Goal: Find specific page/section: Find specific page/section

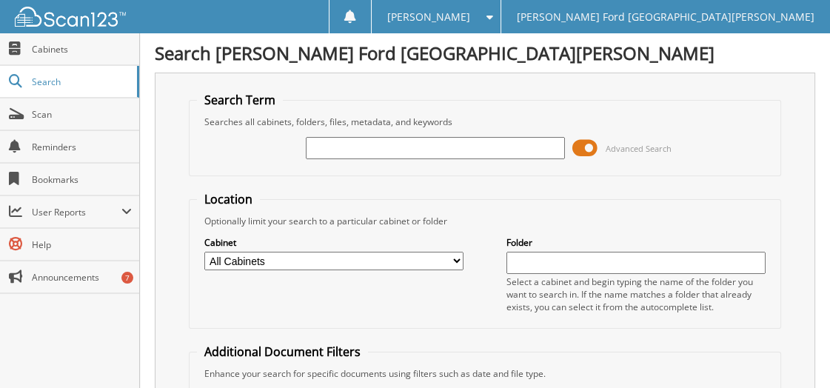
click at [580, 147] on span at bounding box center [584, 148] width 25 height 22
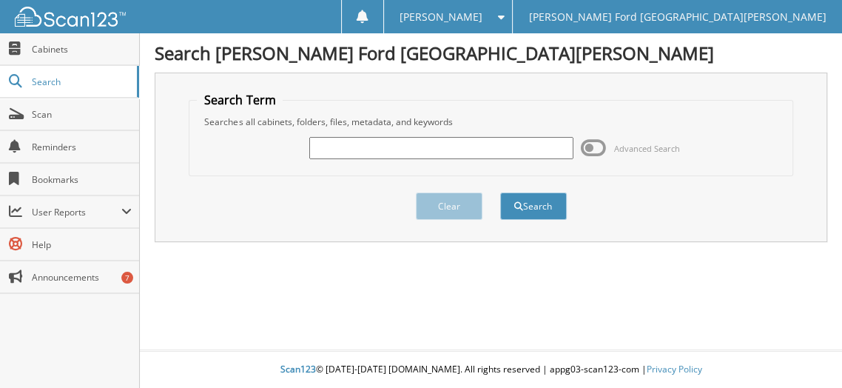
click at [391, 153] on input "text" at bounding box center [441, 148] width 264 height 22
drag, startPoint x: 349, startPoint y: 138, endPoint x: 340, endPoint y: 132, distance: 10.3
click at [349, 137] on input "55" at bounding box center [441, 148] width 264 height 22
type input "5"
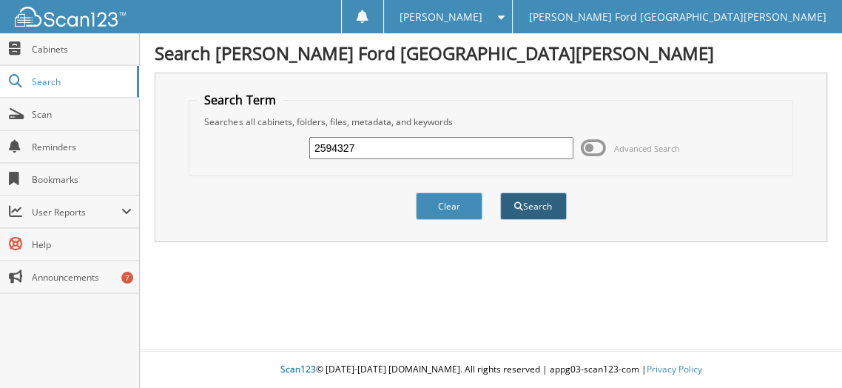
type input "2594327"
click at [548, 202] on button "Search" at bounding box center [533, 205] width 67 height 27
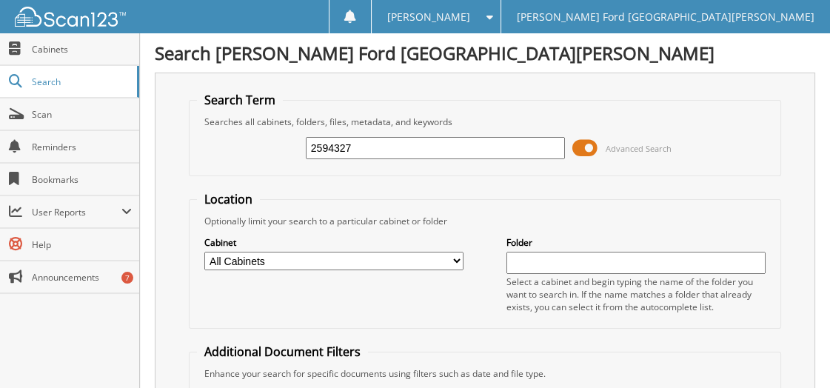
click at [580, 149] on span at bounding box center [584, 148] width 25 height 22
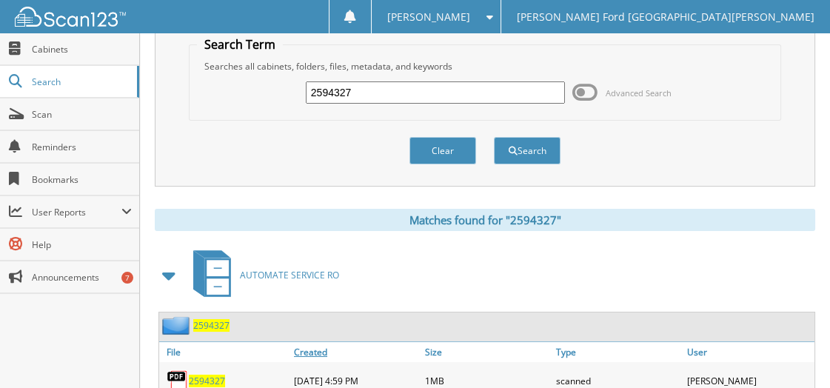
scroll to position [107, 0]
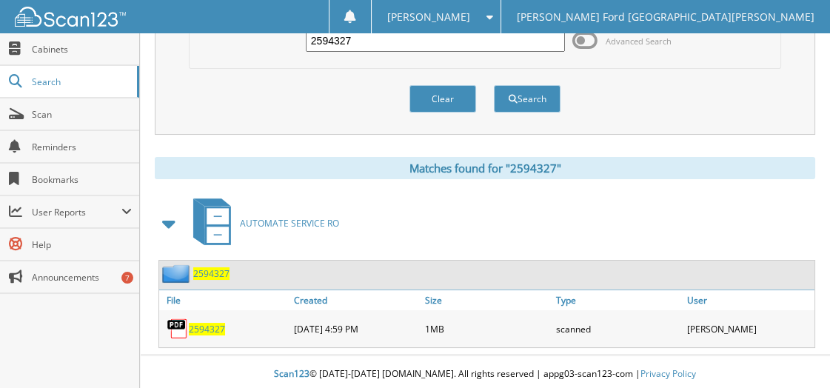
click at [209, 323] on span "2594327" at bounding box center [207, 329] width 36 height 13
click at [414, 43] on input "2594327" at bounding box center [435, 41] width 259 height 22
type input "2594428"
click at [539, 90] on button "Search" at bounding box center [527, 98] width 67 height 27
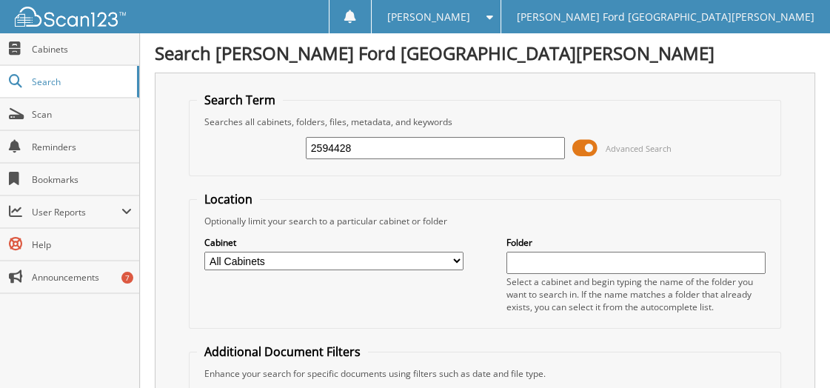
click at [578, 143] on span at bounding box center [584, 148] width 25 height 22
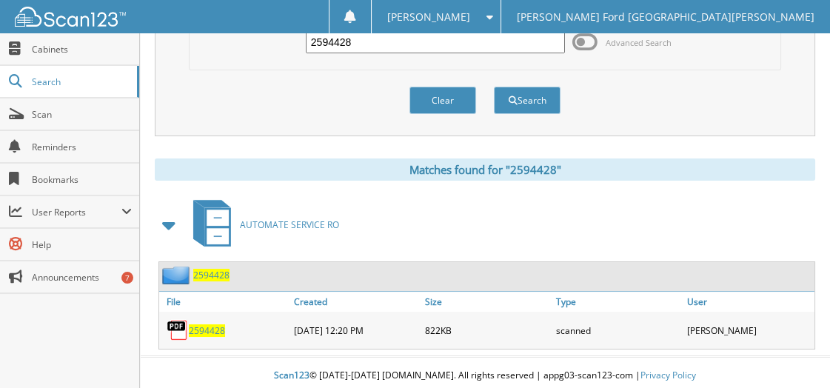
scroll to position [107, 0]
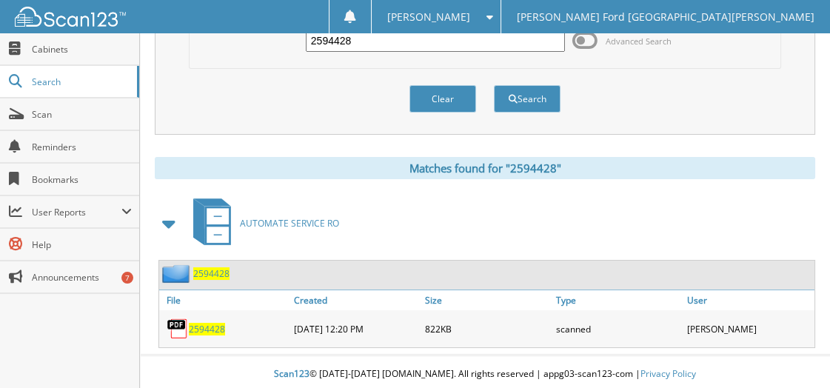
click at [197, 323] on span "2594428" at bounding box center [207, 329] width 36 height 13
